Goal: Find contact information: Find contact information

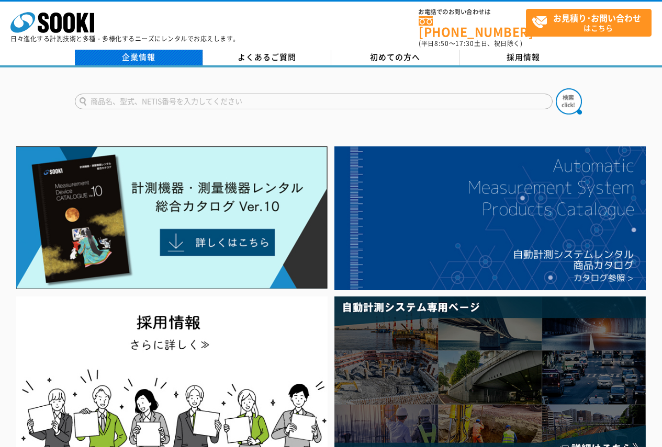
click at [138, 52] on link "企業情報" at bounding box center [139, 58] width 128 height 16
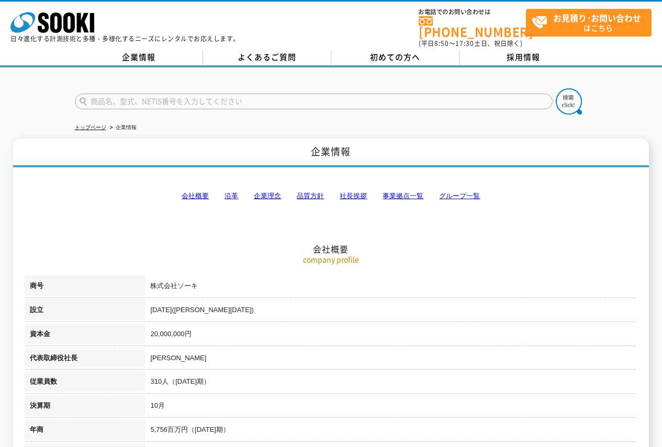
click at [407, 192] on link "事業拠点一覧" at bounding box center [403, 196] width 41 height 8
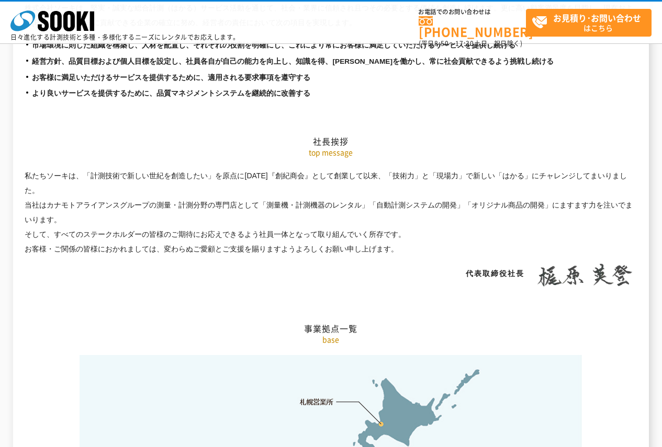
scroll to position [2102, 0]
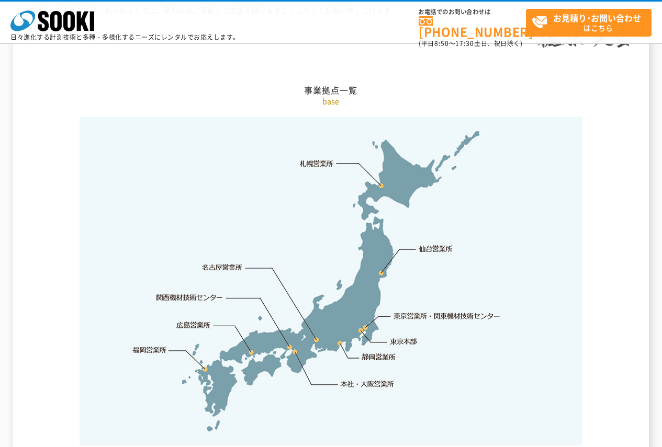
click at [400, 337] on link "東京本部" at bounding box center [403, 342] width 27 height 10
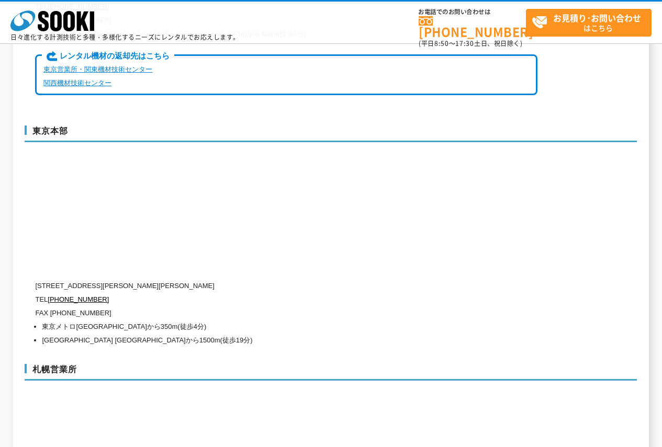
scroll to position [2819, 0]
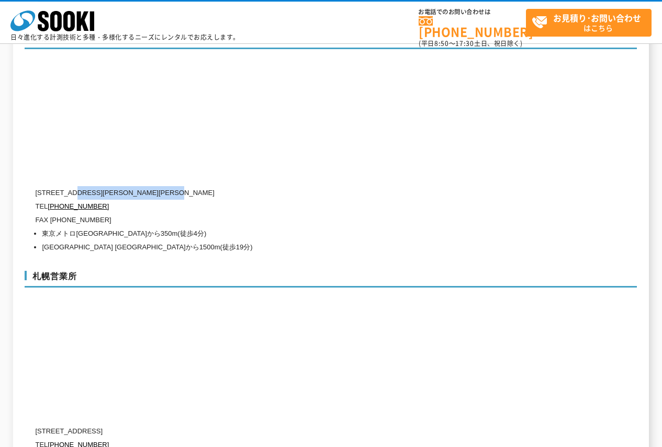
drag, startPoint x: 198, startPoint y: 170, endPoint x: 80, endPoint y: 167, distance: 118.8
click at [79, 186] on p "〒104-0033 東京都中央区新川1-8-6 秩父ビルディング5階" at bounding box center [286, 193] width 502 height 14
copy p "東京都中央区新川1-8-6 秩父ビルディング5階"
